Goal: Task Accomplishment & Management: Complete application form

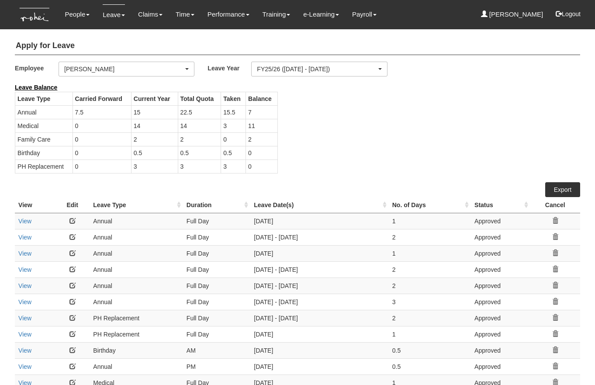
select select "876c00e4-fa50-4167-a49c-d08d05126001"
select select "50"
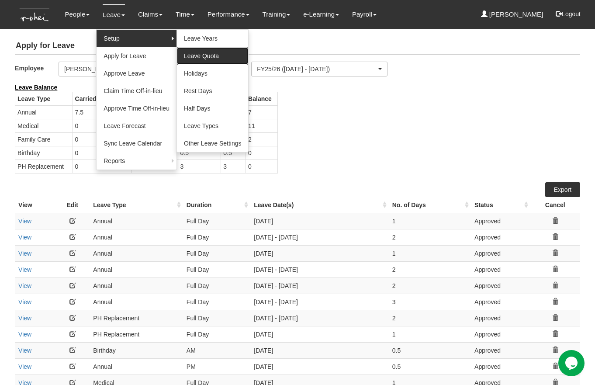
click at [197, 54] on link "Leave Quota" at bounding box center [213, 55] width 72 height 17
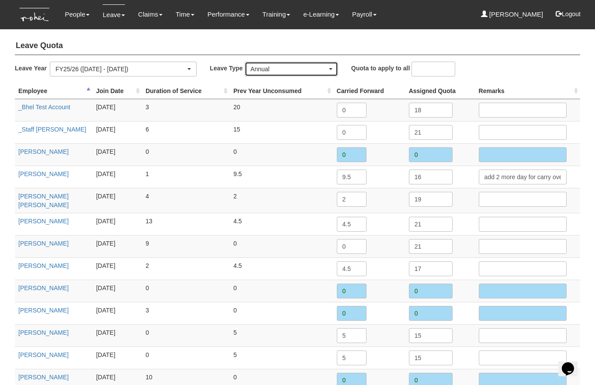
click at [271, 70] on div "Annual" at bounding box center [289, 69] width 77 height 9
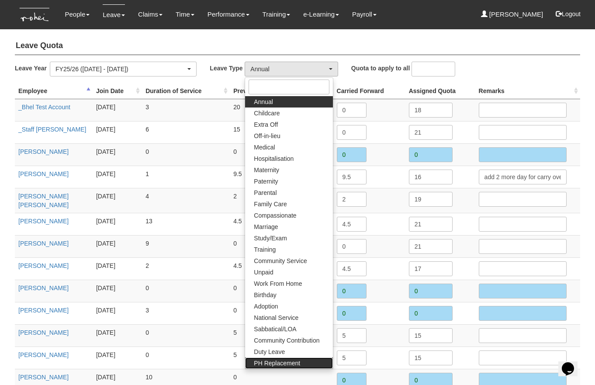
click at [282, 362] on span "PH Replacement" at bounding box center [277, 363] width 46 height 9
select select "26"
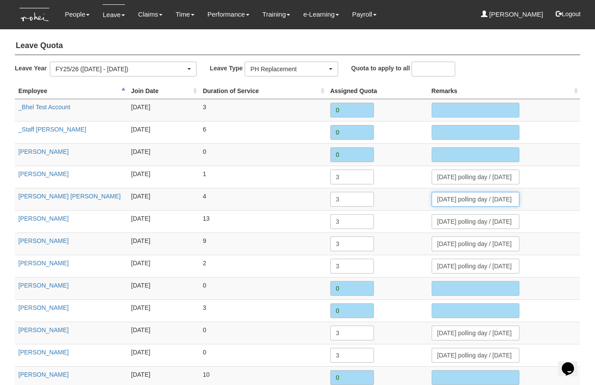
click at [472, 198] on input "[DATE] polling day / [DATE] [PERSON_NAME] / [DATE] [DATE]" at bounding box center [476, 199] width 88 height 15
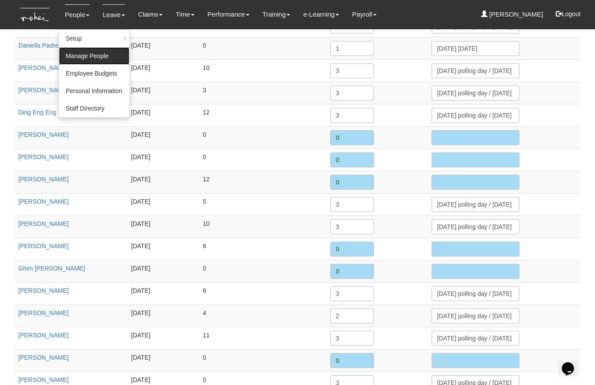
click at [75, 54] on link "Manage People" at bounding box center [94, 55] width 70 height 17
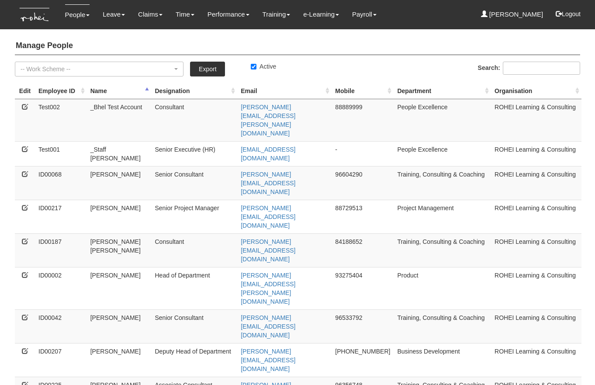
select select "50"
